Goal: Information Seeking & Learning: Learn about a topic

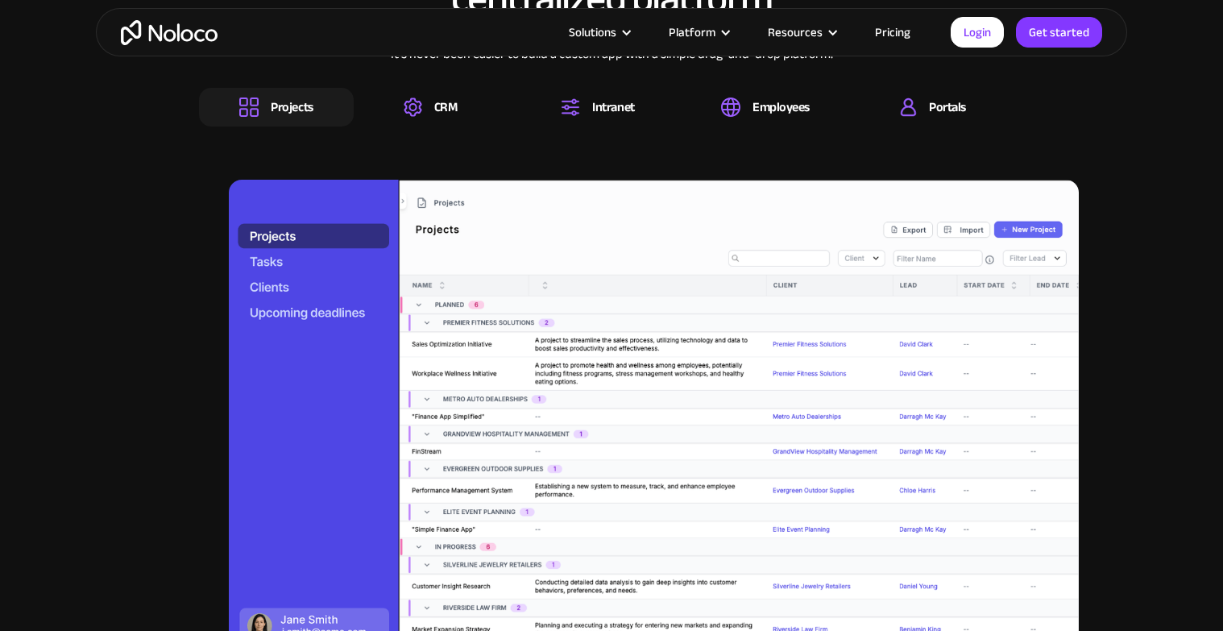
scroll to position [1657, 0]
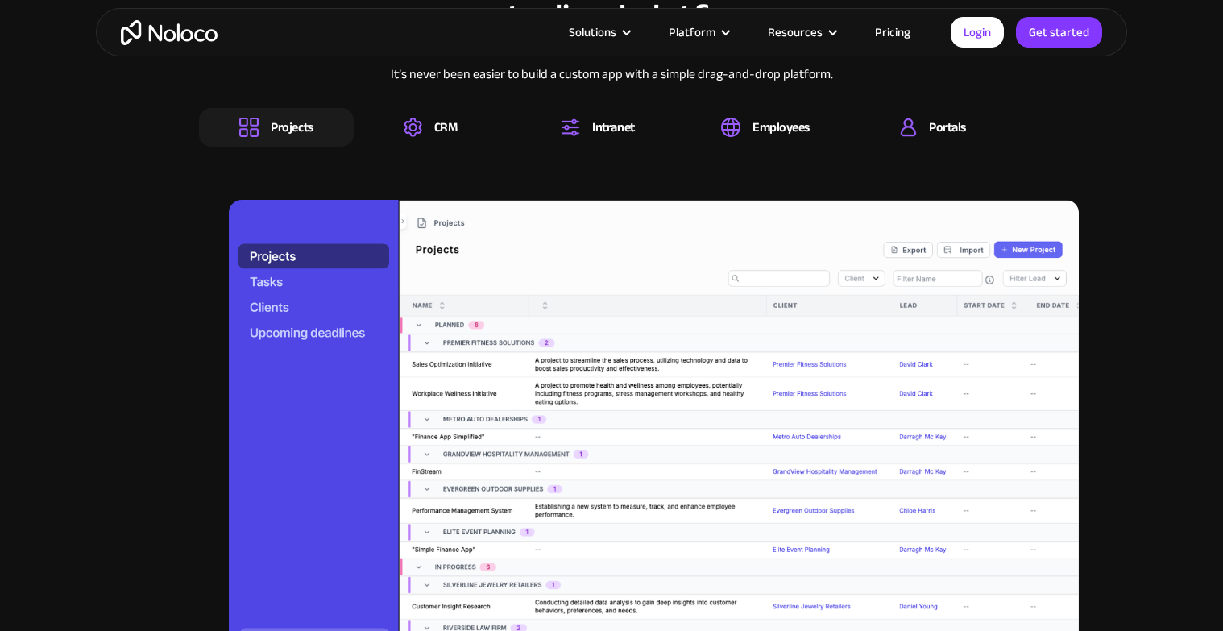
click at [423, 106] on div "It’s never been easier to build a custom app with a simple drag-and-drop platfo…" at bounding box center [611, 85] width 825 height 43
click at [428, 120] on div "CRM" at bounding box center [430, 127] width 53 height 19
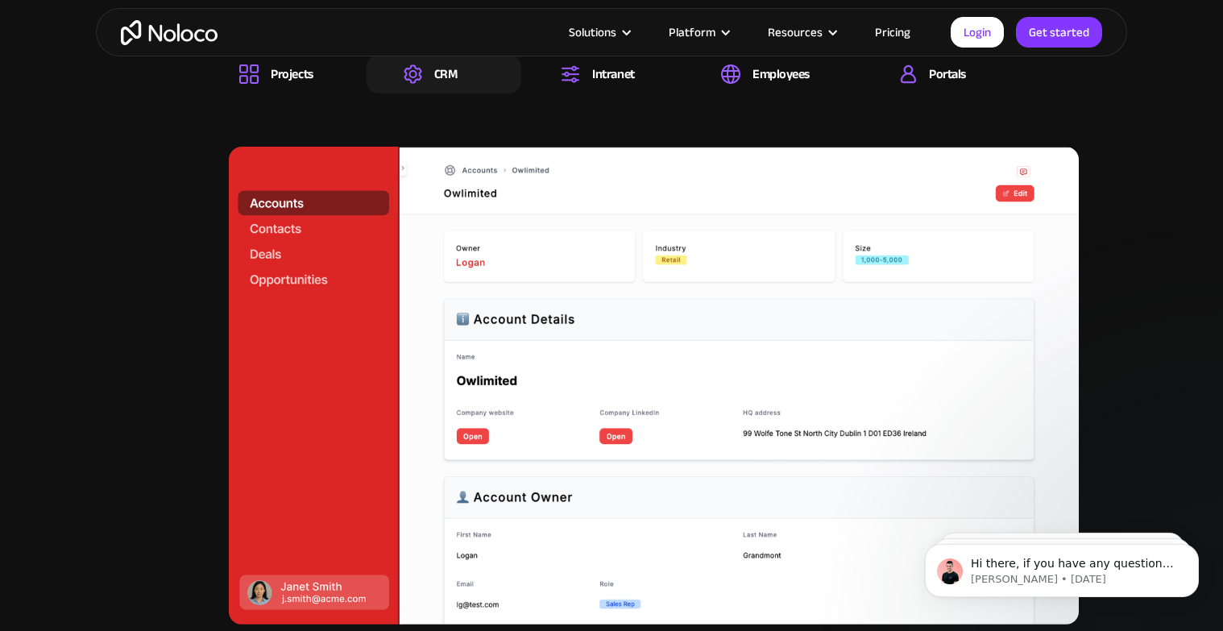
scroll to position [1722, 0]
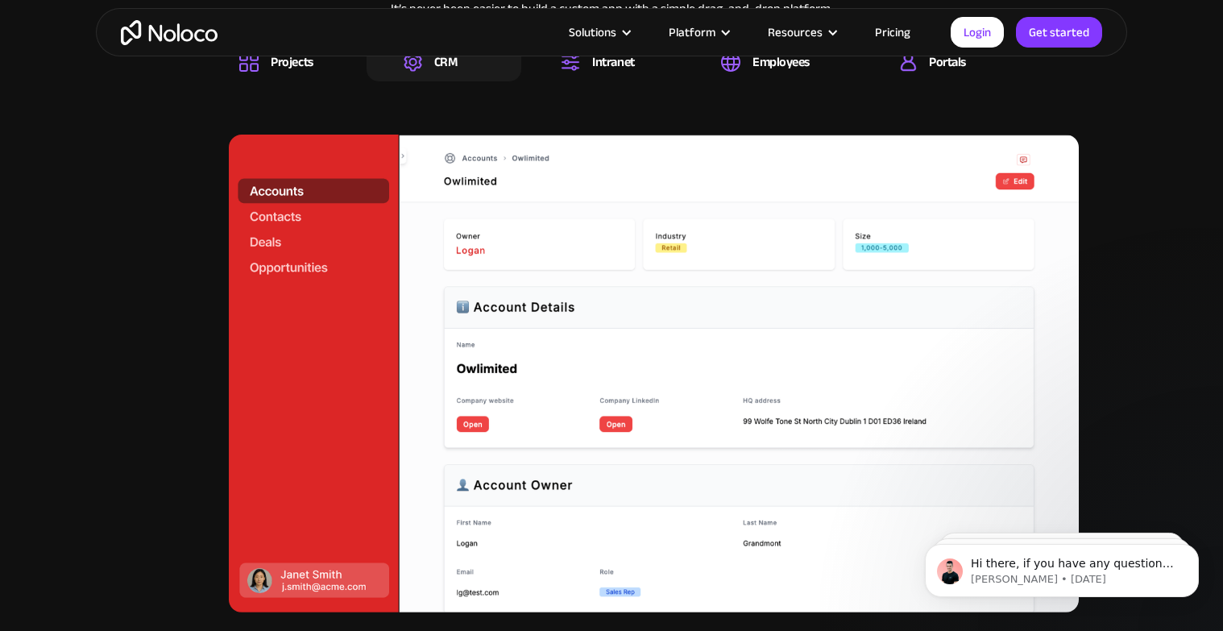
click at [592, 505] on img at bounding box center [654, 374] width 850 height 478
click at [592, 71] on div "Intranet" at bounding box center [613, 62] width 42 height 18
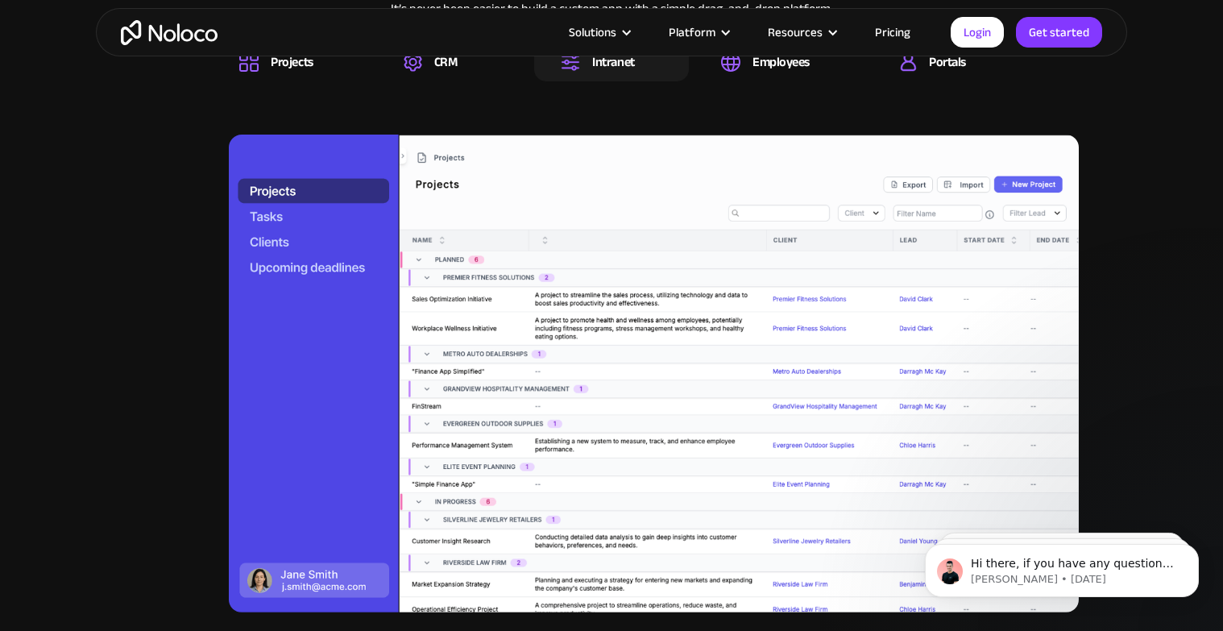
click at [637, 375] on img at bounding box center [654, 374] width 850 height 478
click at [743, 58] on div "Solutions Use Cases Business Types Project Management Keep track of customers, …" at bounding box center [611, 32] width 1223 height 64
click at [749, 72] on div "Employees" at bounding box center [779, 62] width 155 height 39
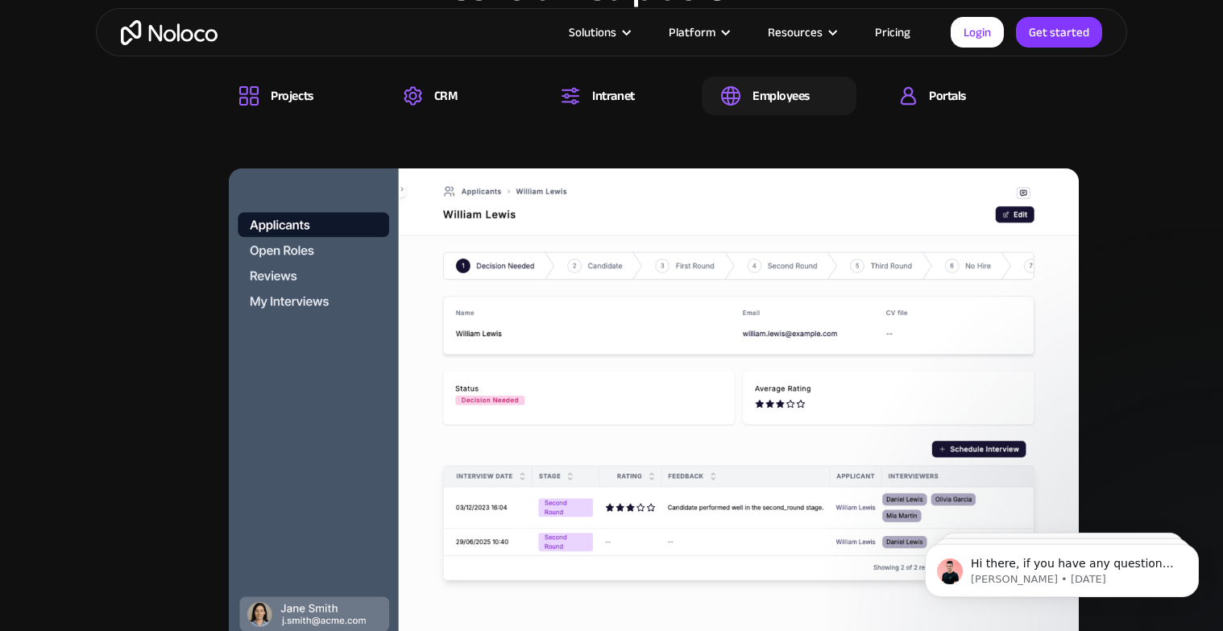
scroll to position [1675, 0]
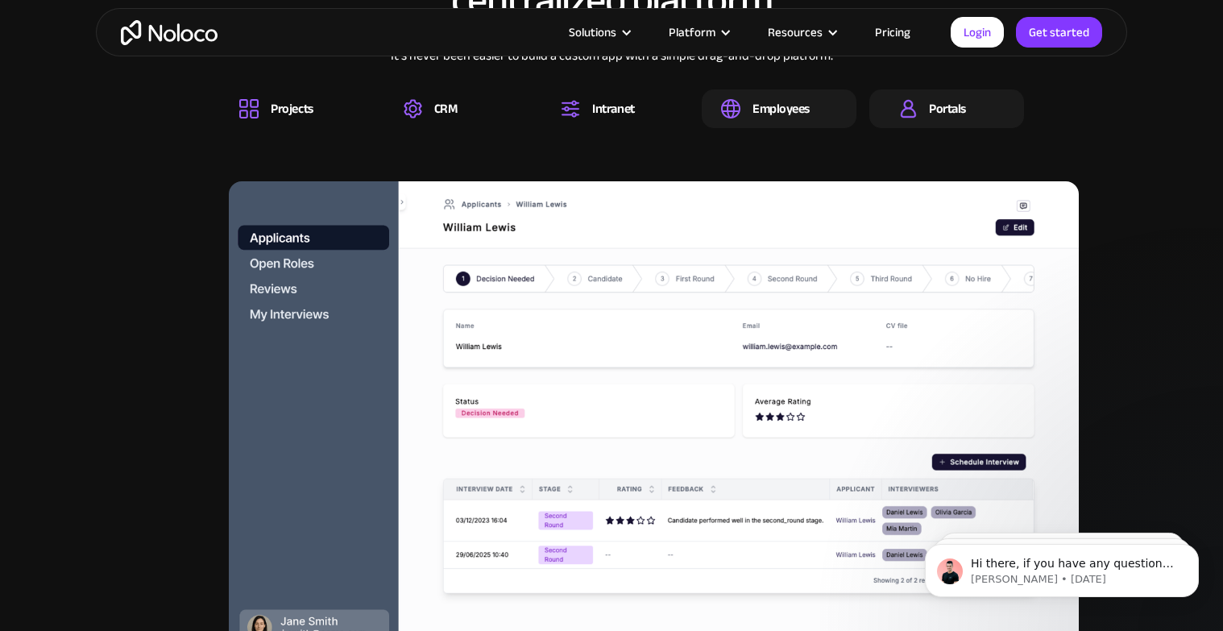
click at [905, 99] on img at bounding box center [908, 108] width 17 height 19
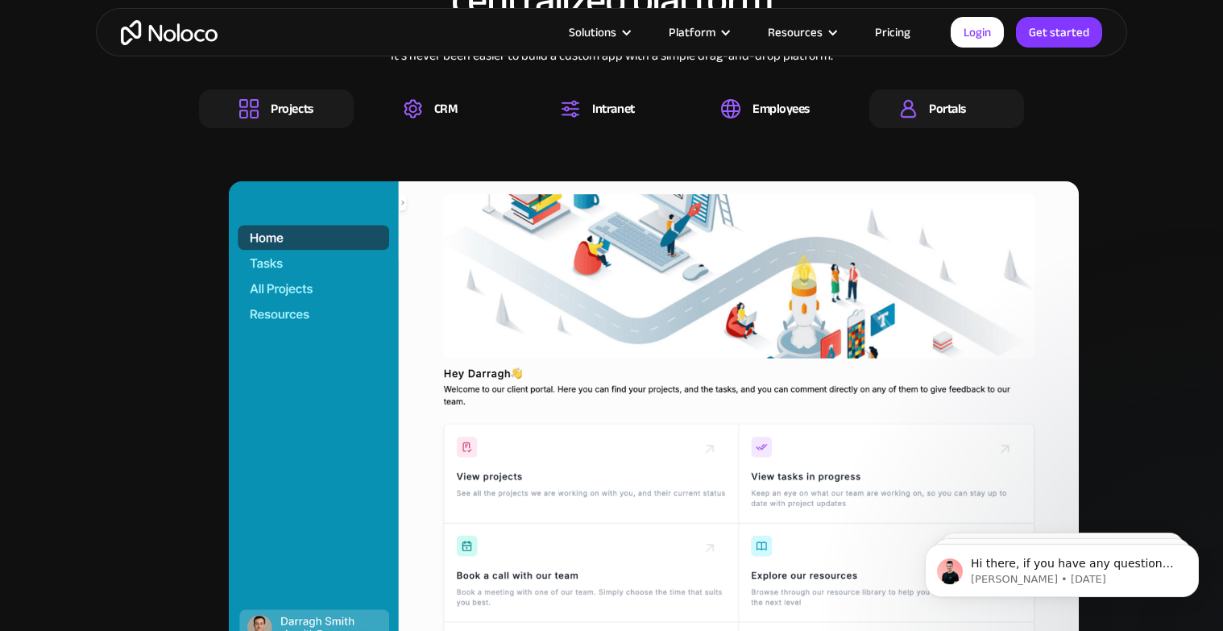
click at [284, 118] on div "Projects" at bounding box center [292, 109] width 42 height 18
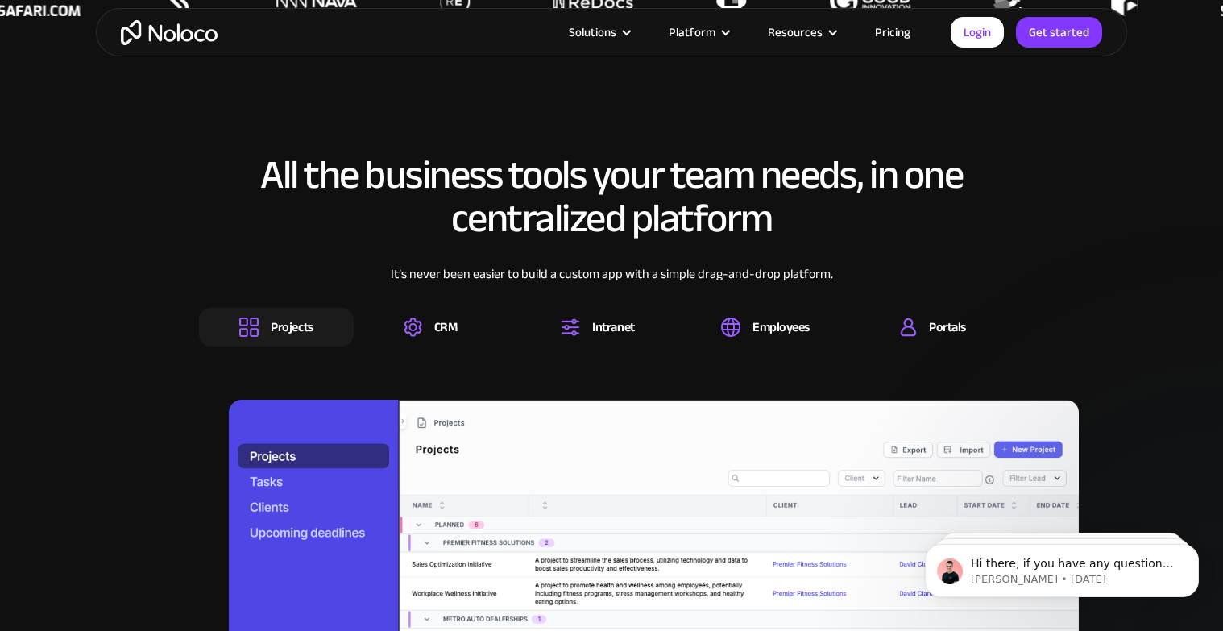
scroll to position [1458, 0]
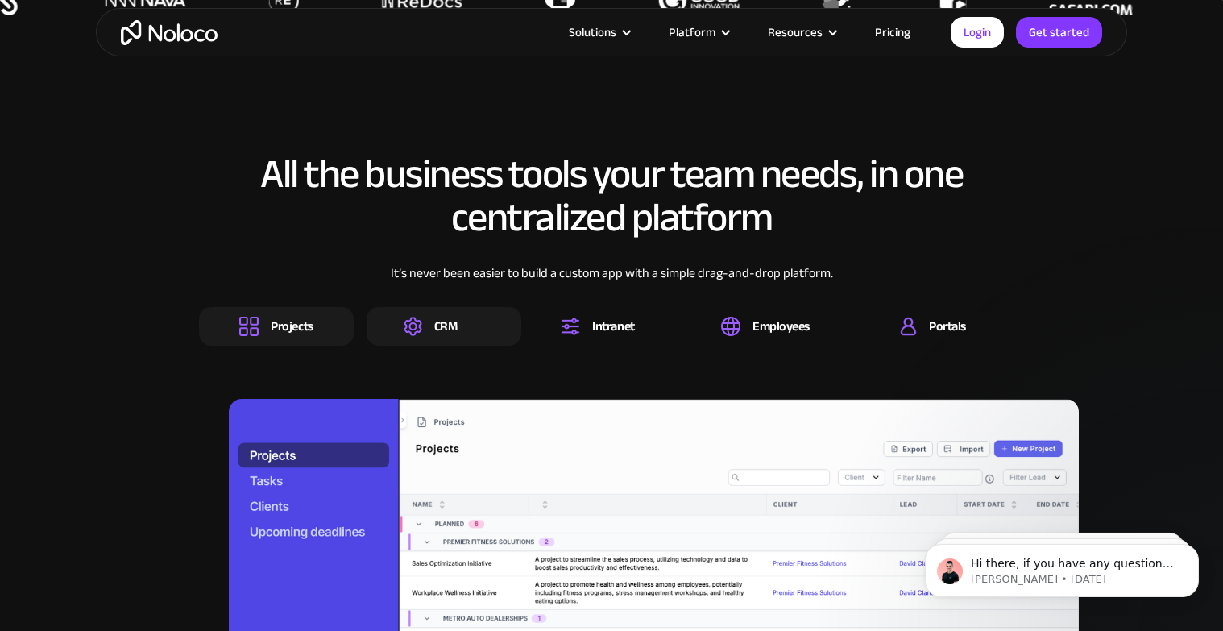
click at [484, 327] on div "CRM" at bounding box center [444, 326] width 155 height 39
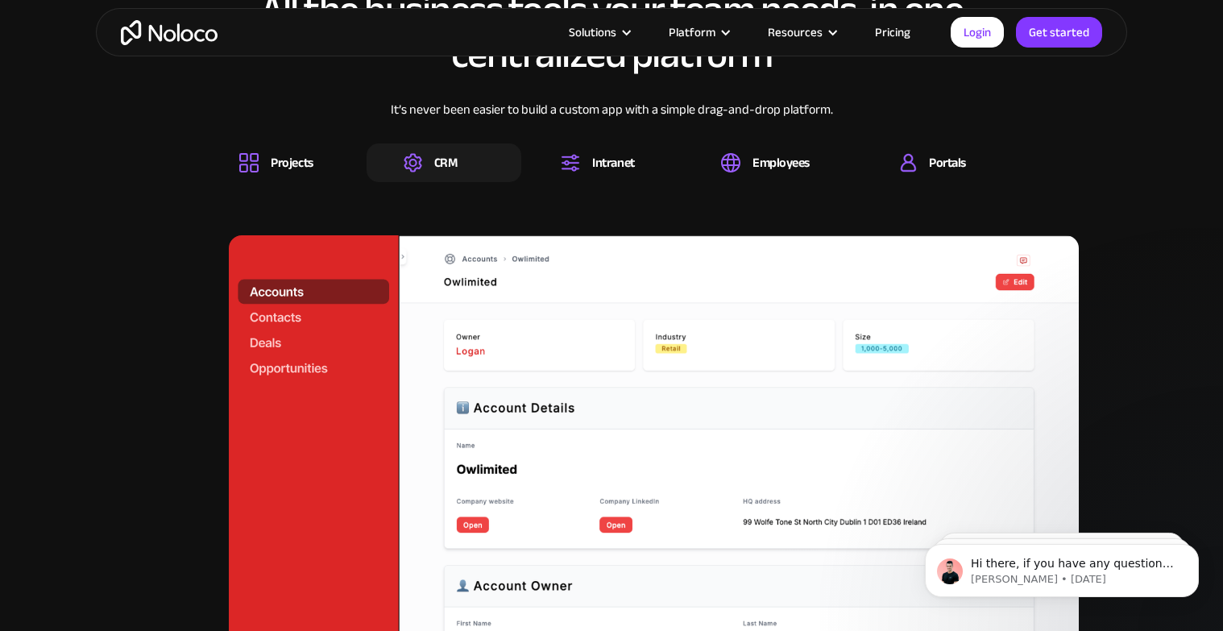
scroll to position [1595, 0]
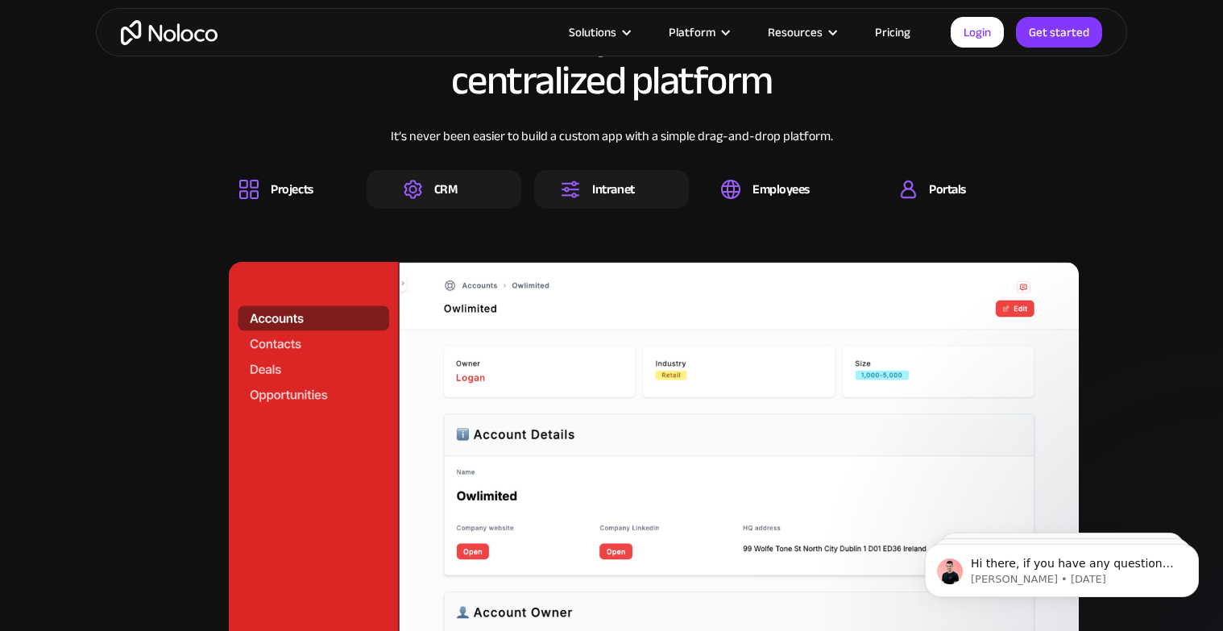
click at [586, 193] on div "Intranet" at bounding box center [597, 189] width 73 height 19
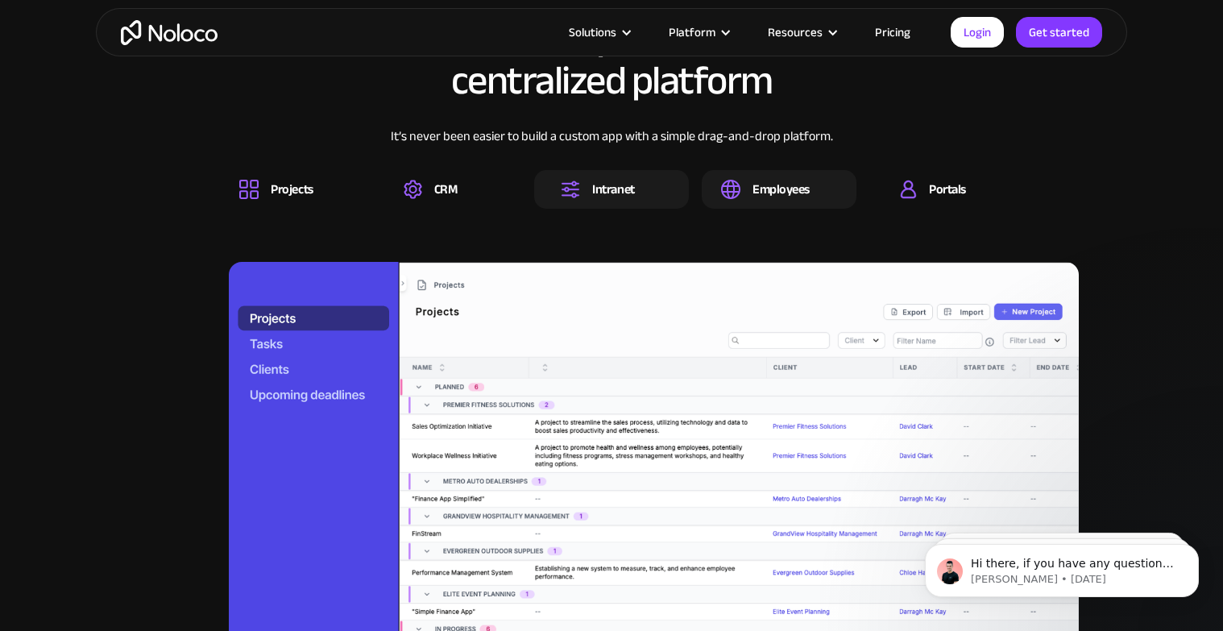
click at [783, 184] on div "Employees" at bounding box center [780, 189] width 57 height 18
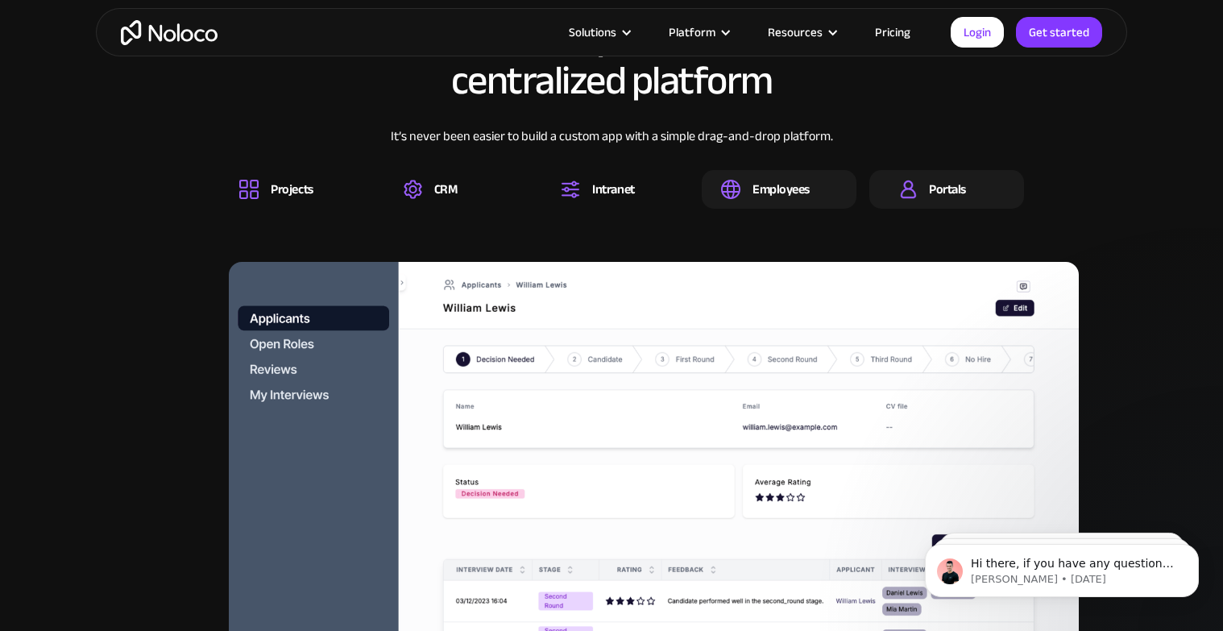
click at [959, 188] on div "Portals" at bounding box center [947, 189] width 37 height 18
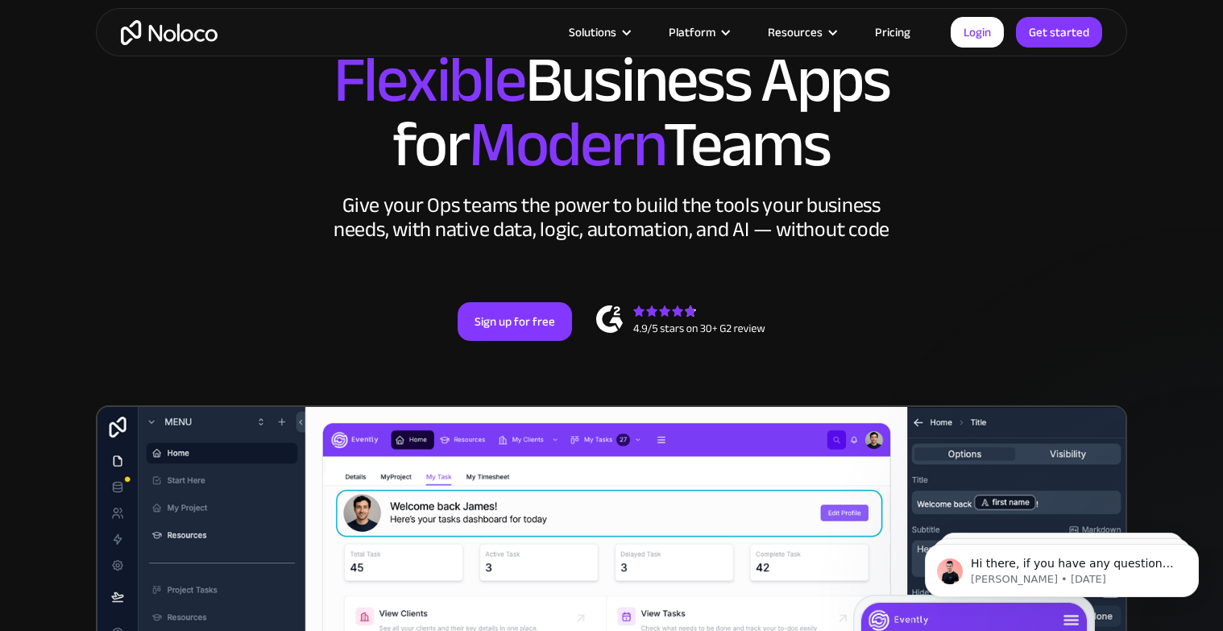
scroll to position [0, 0]
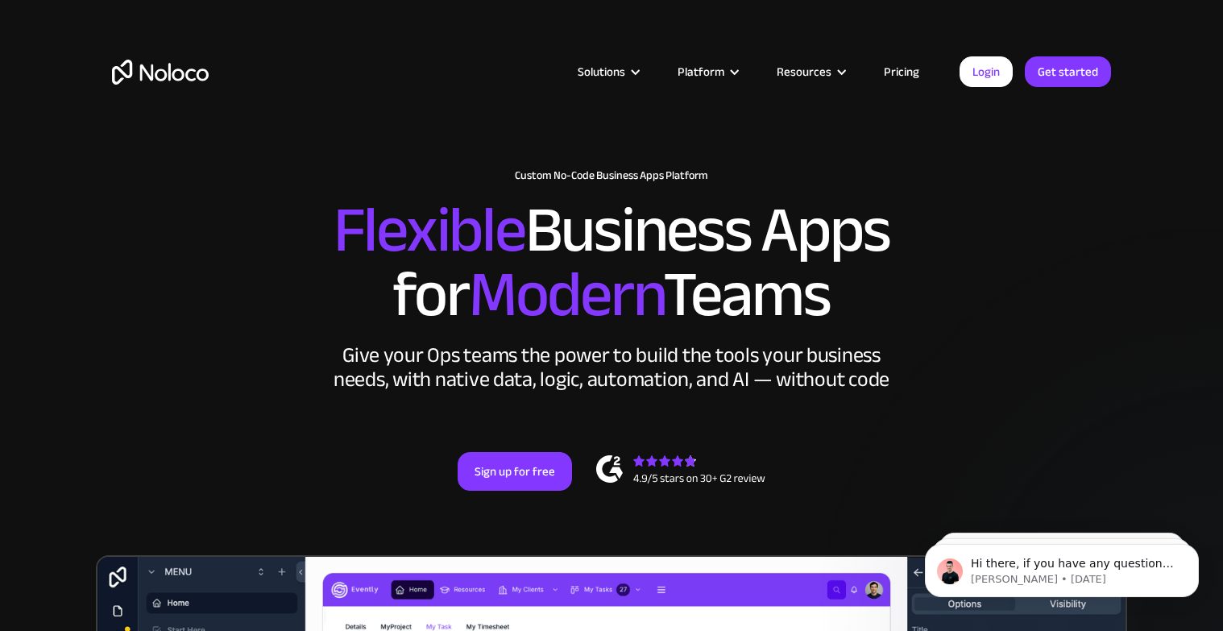
drag, startPoint x: 1199, startPoint y: 240, endPoint x: 1050, endPoint y: 256, distance: 149.9
drag, startPoint x: 1065, startPoint y: 246, endPoint x: 1013, endPoint y: 257, distance: 53.6
click at [1013, 257] on h2 "Flexible Business Apps for Modern Teams" at bounding box center [611, 262] width 999 height 129
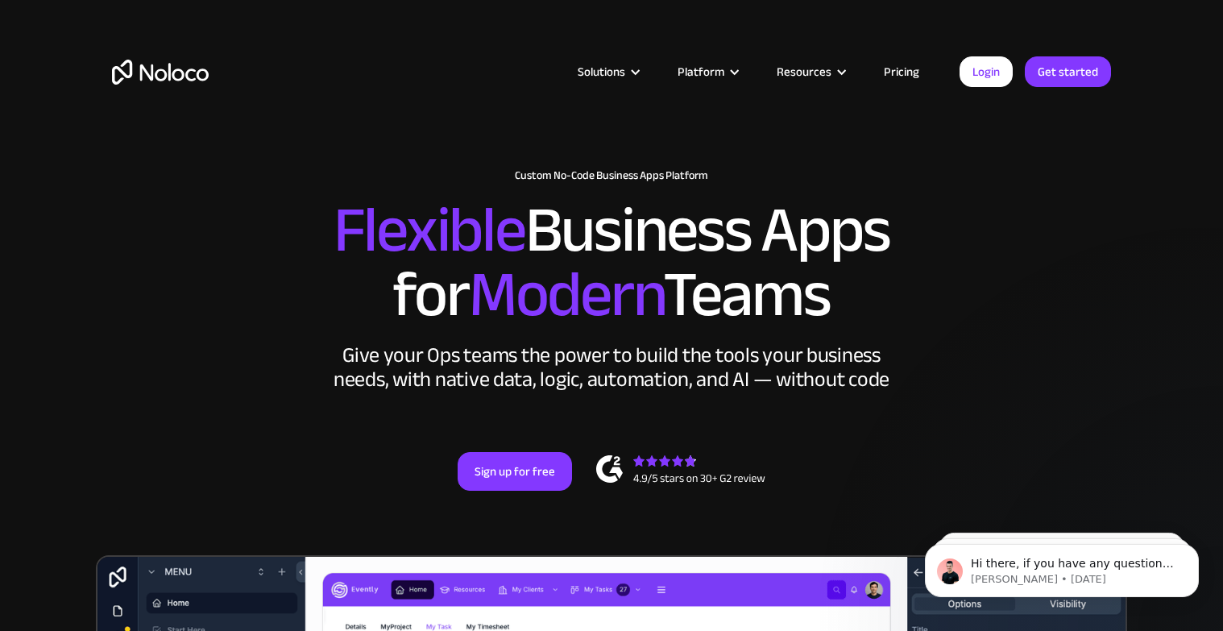
scroll to position [615, 0]
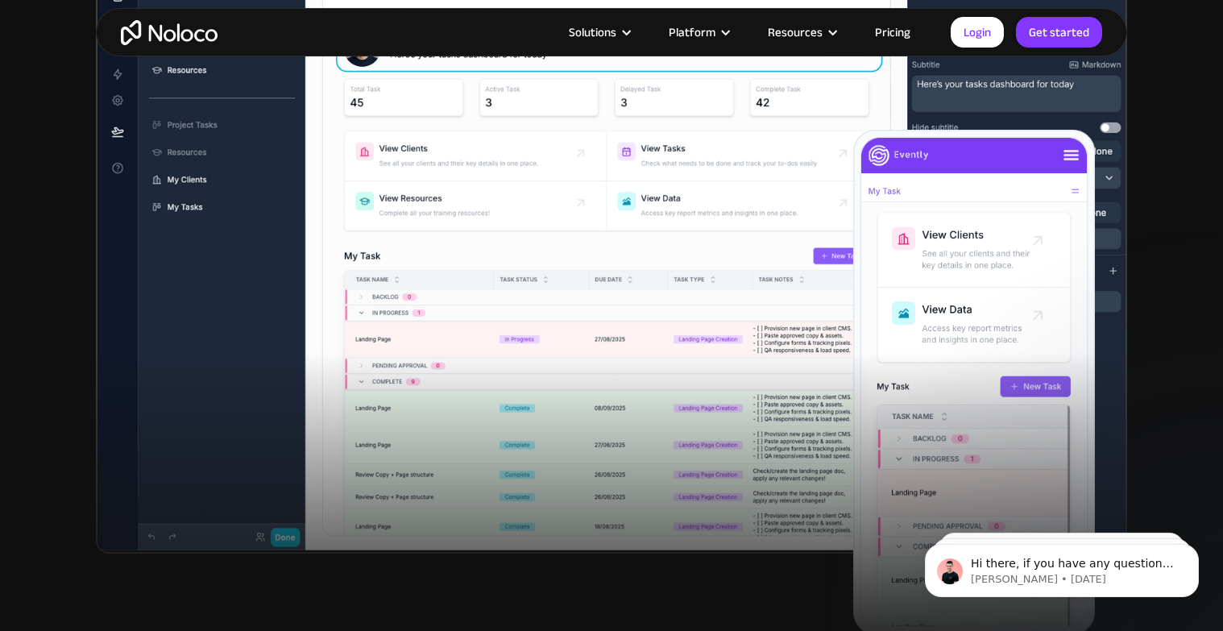
click at [1058, 516] on body "Hi there, if you have any questions about how we are different to Softr, just a…" at bounding box center [1061, 566] width 309 height 100
drag, startPoint x: 539, startPoint y: 613, endPoint x: 558, endPoint y: 613, distance: 19.3
click at [558, 613] on div at bounding box center [611, 513] width 1223 height 322
drag, startPoint x: 558, startPoint y: 613, endPoint x: 517, endPoint y: 581, distance: 52.2
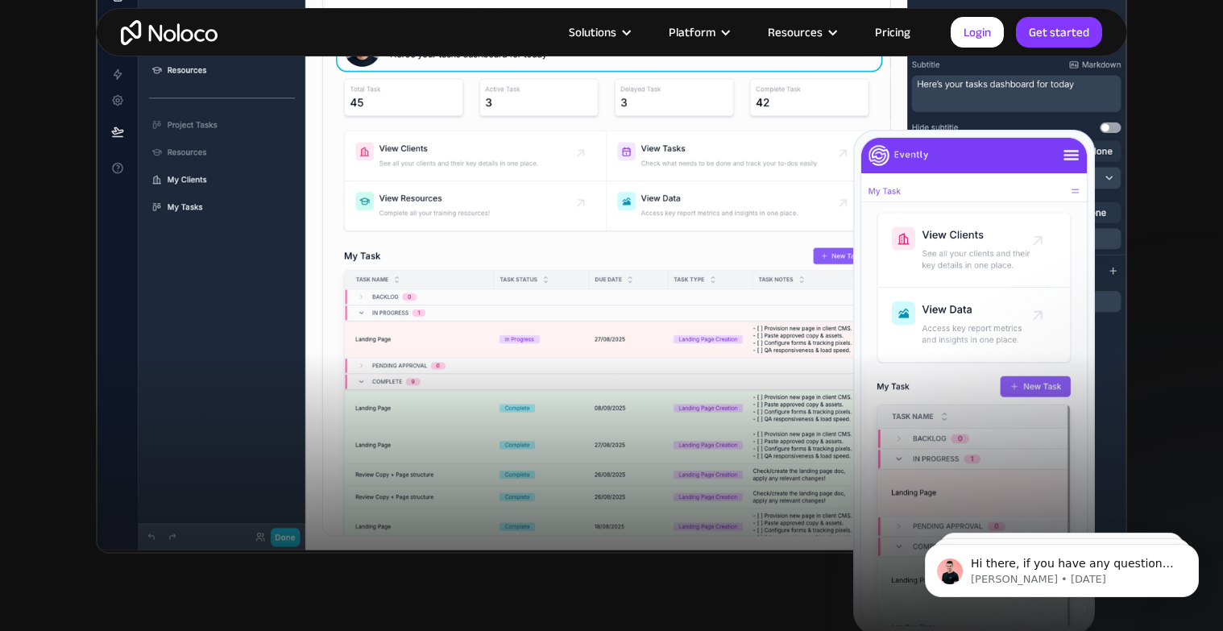
click at [533, 576] on div at bounding box center [611, 513] width 1223 height 322
click at [516, 581] on div at bounding box center [611, 513] width 1223 height 322
click at [514, 581] on div at bounding box center [611, 513] width 1223 height 322
drag, startPoint x: 514, startPoint y: 582, endPoint x: 499, endPoint y: 582, distance: 14.5
click at [499, 581] on div at bounding box center [611, 513] width 1223 height 322
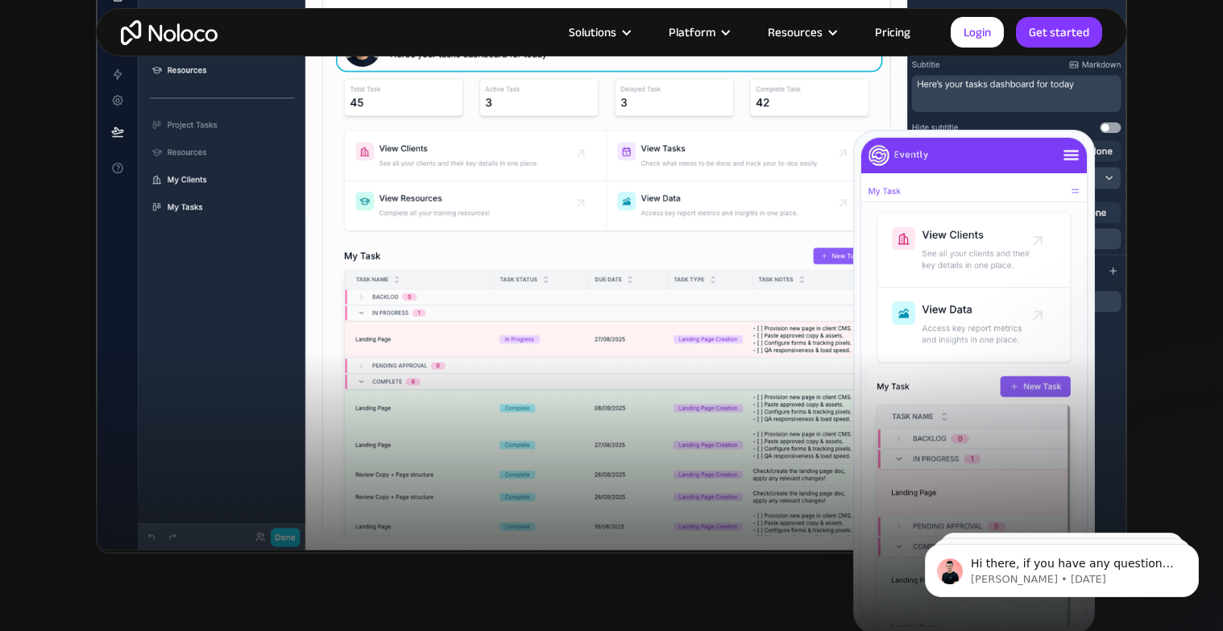
click at [73, 625] on div at bounding box center [611, 513] width 1223 height 322
drag, startPoint x: 380, startPoint y: 600, endPoint x: 323, endPoint y: 598, distance: 57.2
click at [361, 600] on div at bounding box center [611, 513] width 1223 height 322
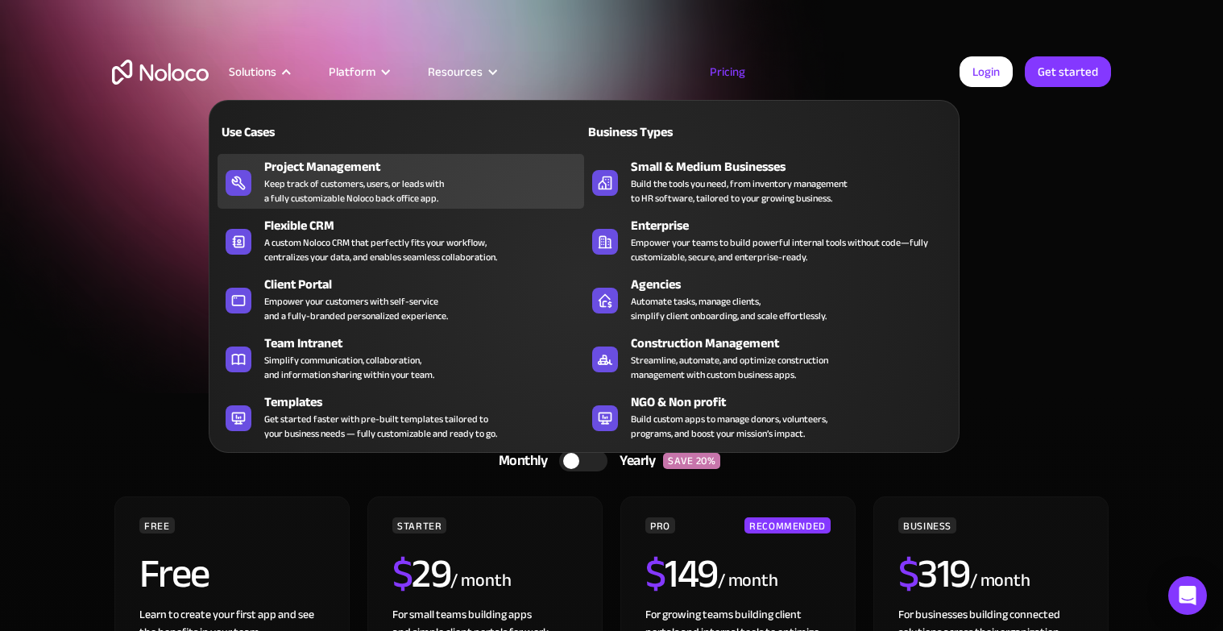
click at [293, 168] on div "Project Management" at bounding box center [427, 166] width 327 height 19
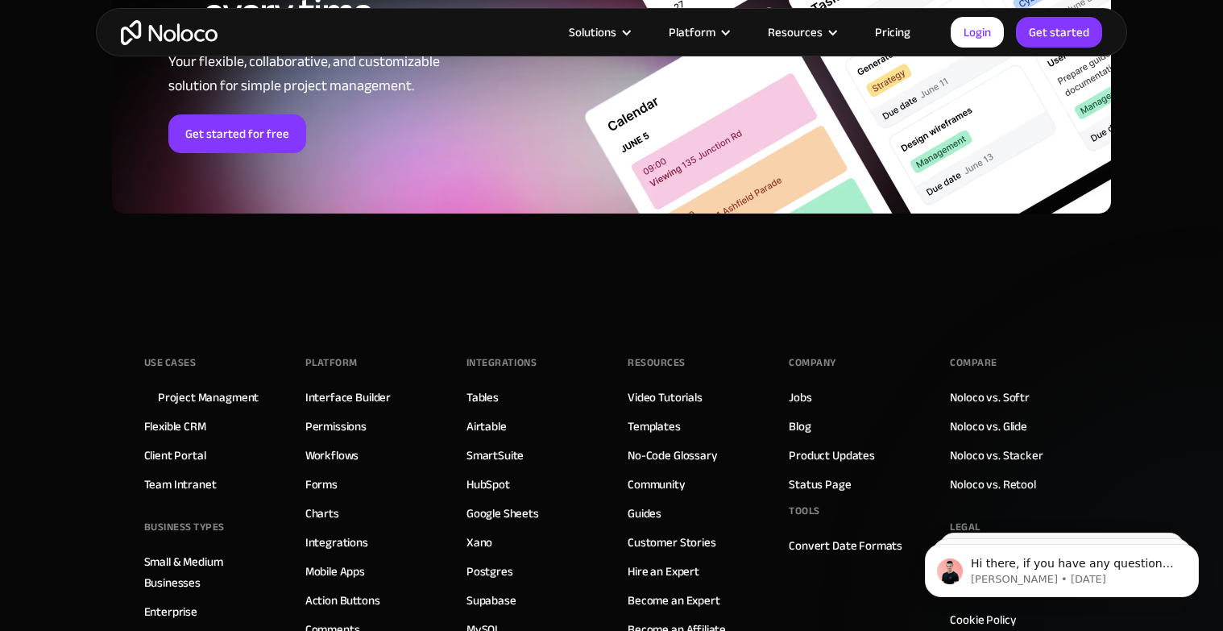
click at [184, 29] on img "home" at bounding box center [169, 32] width 97 height 25
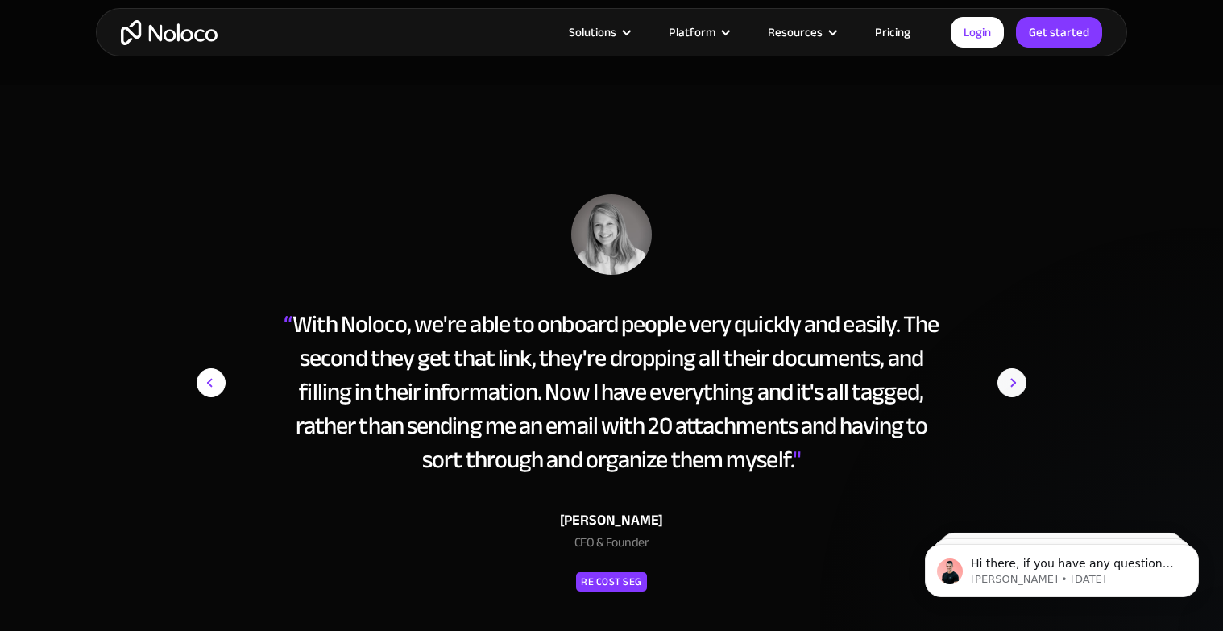
scroll to position [7480, 0]
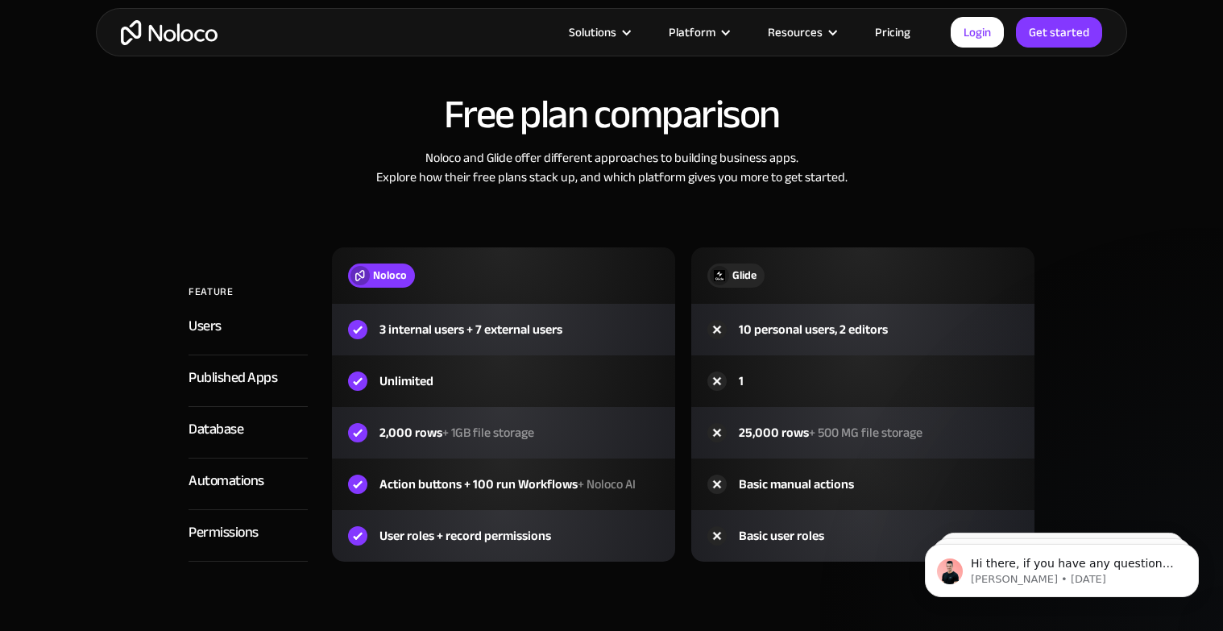
scroll to position [1842, 0]
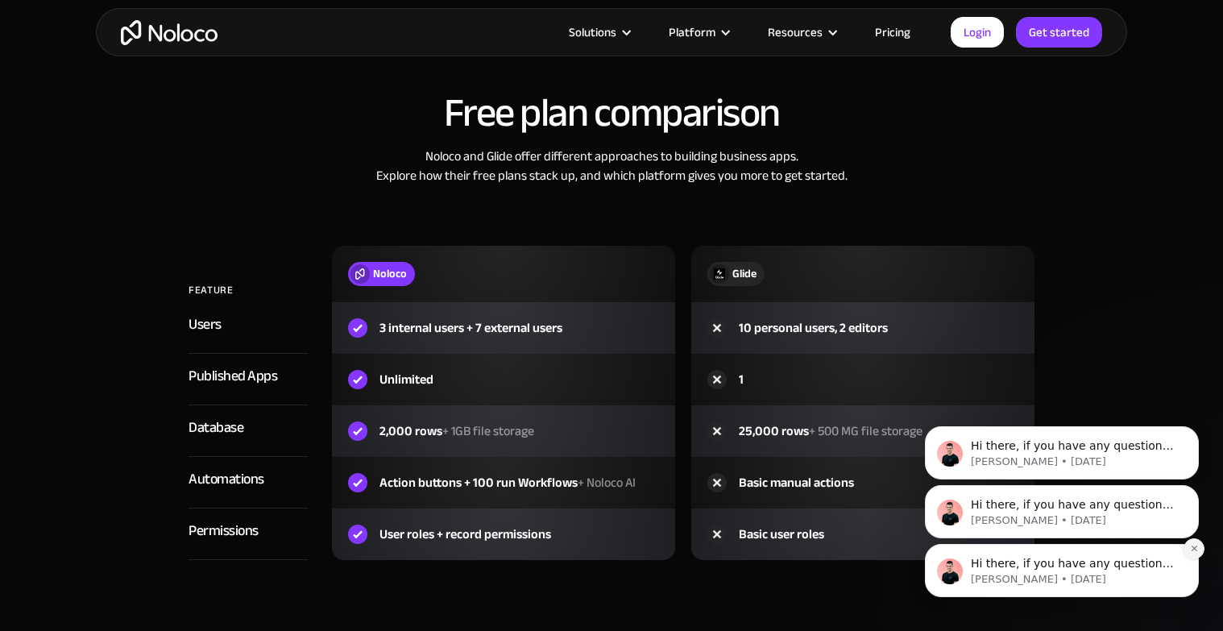
click at [1194, 554] on button "Dismiss notification" at bounding box center [1193, 548] width 21 height 21
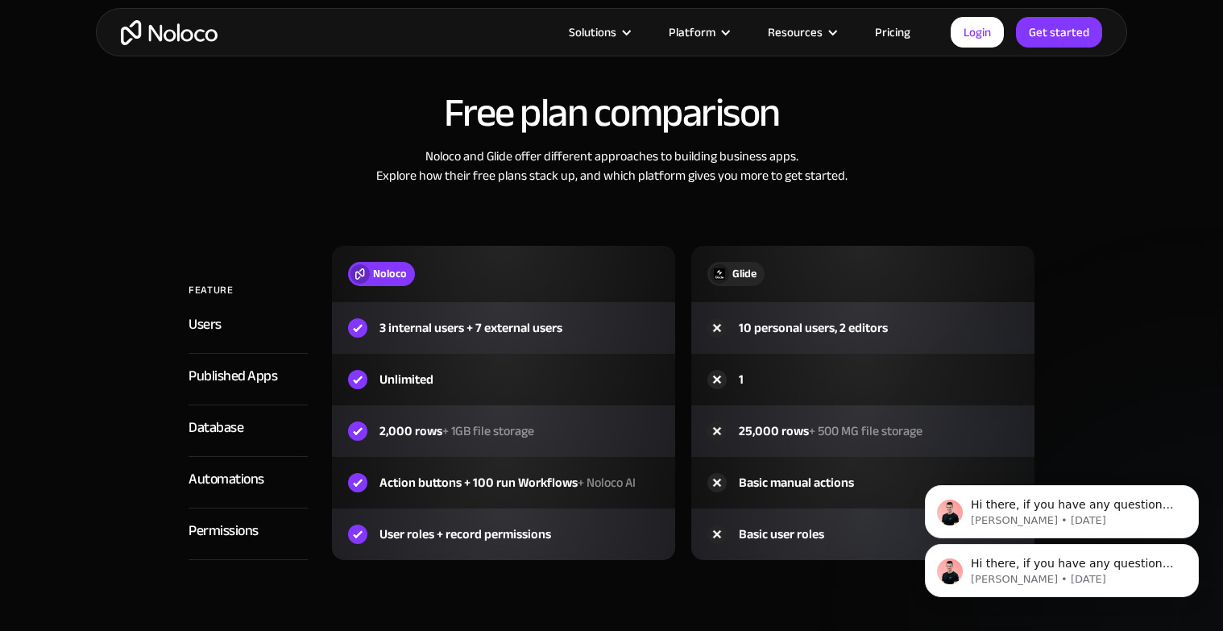
click at [1194, 554] on button "Dismiss notification" at bounding box center [1194, 548] width 17 height 17
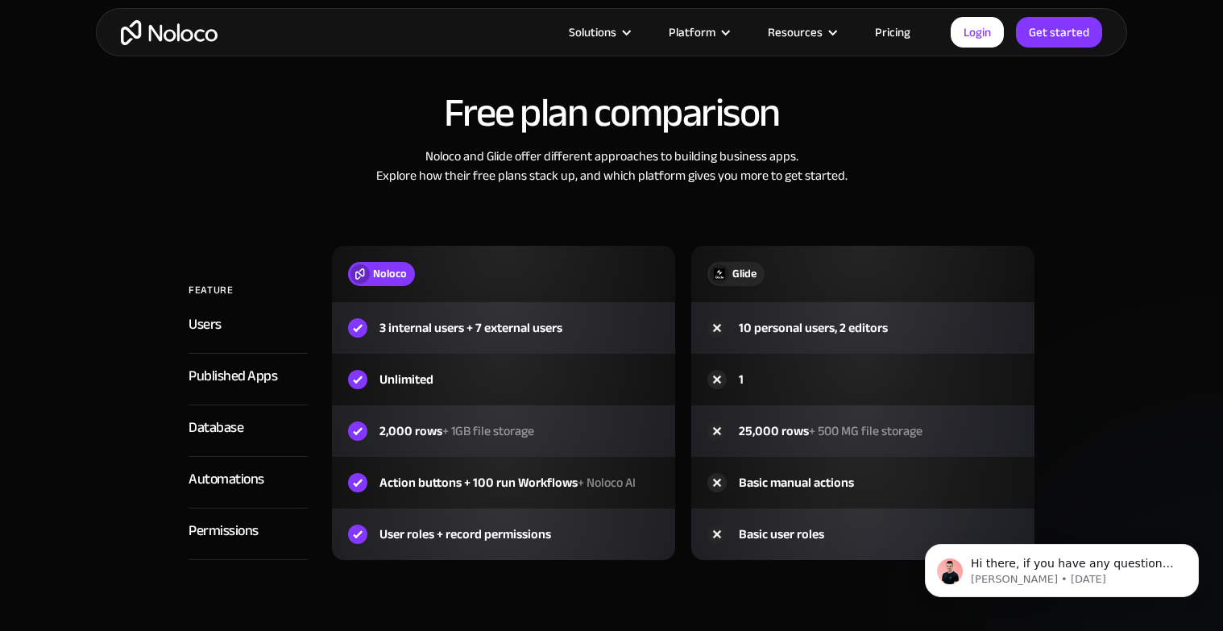
click at [1194, 554] on button "Dismiss notification" at bounding box center [1194, 548] width 17 height 17
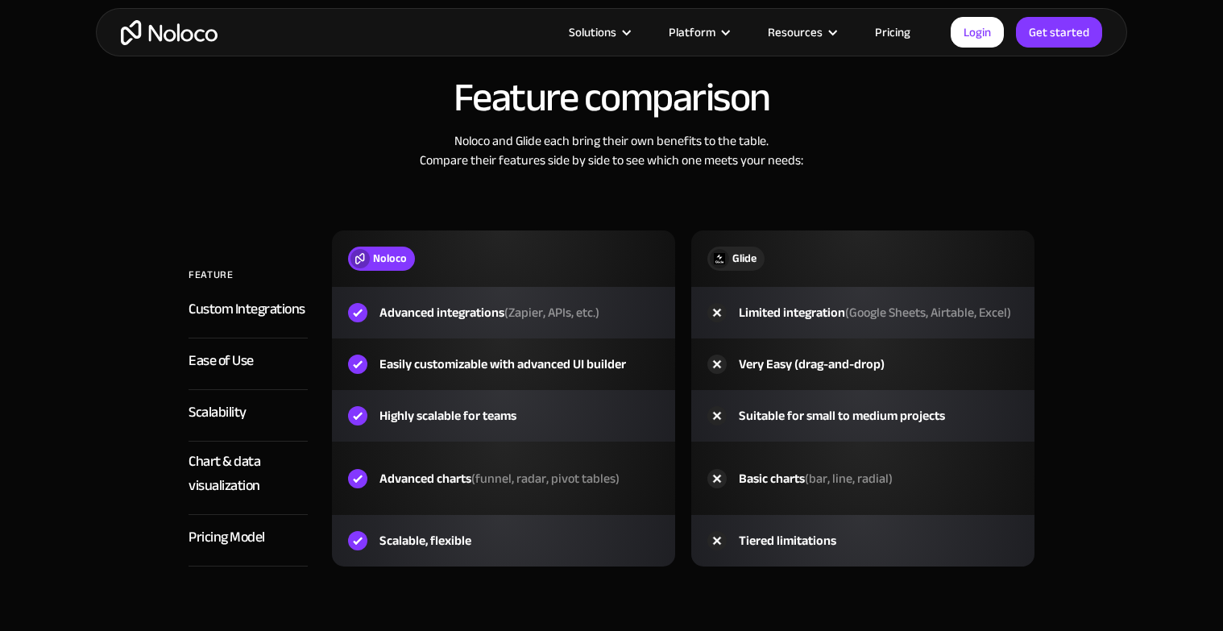
scroll to position [2545, 0]
